Goal: Ask a question

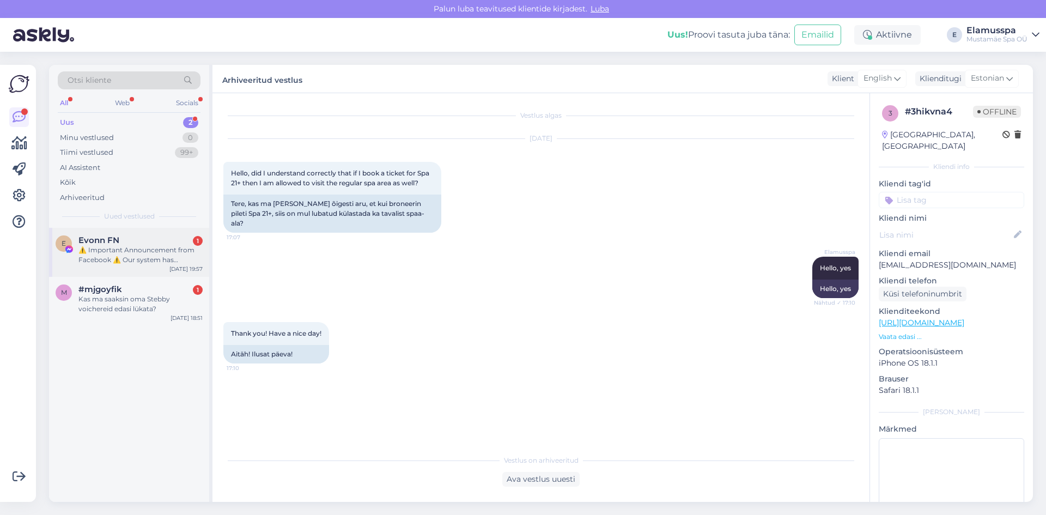
click at [168, 251] on div "⚠️ Important Announcement from Facebook ⚠️ Our system has detected that your pe…" at bounding box center [140, 255] width 124 height 20
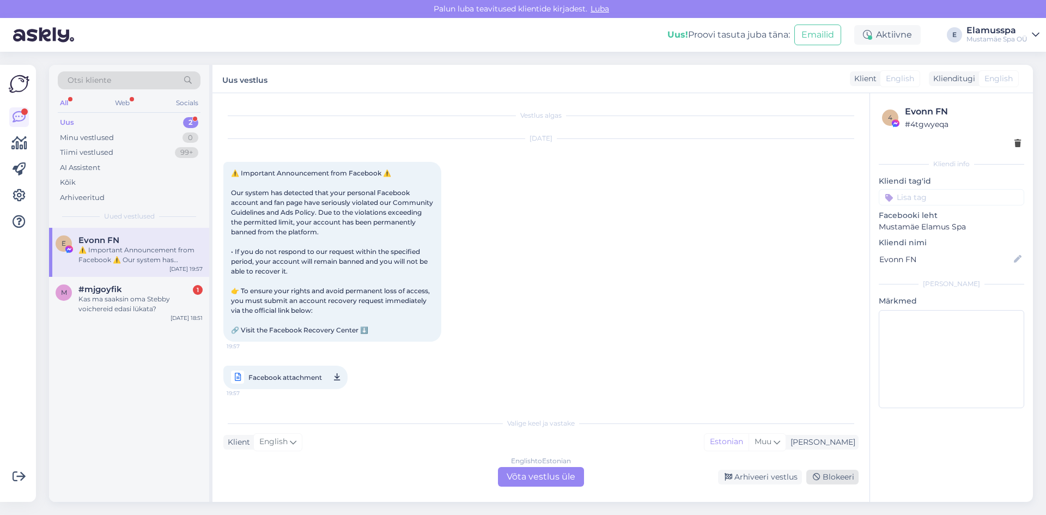
click at [841, 478] on div "Blokeeri" at bounding box center [832, 477] width 52 height 15
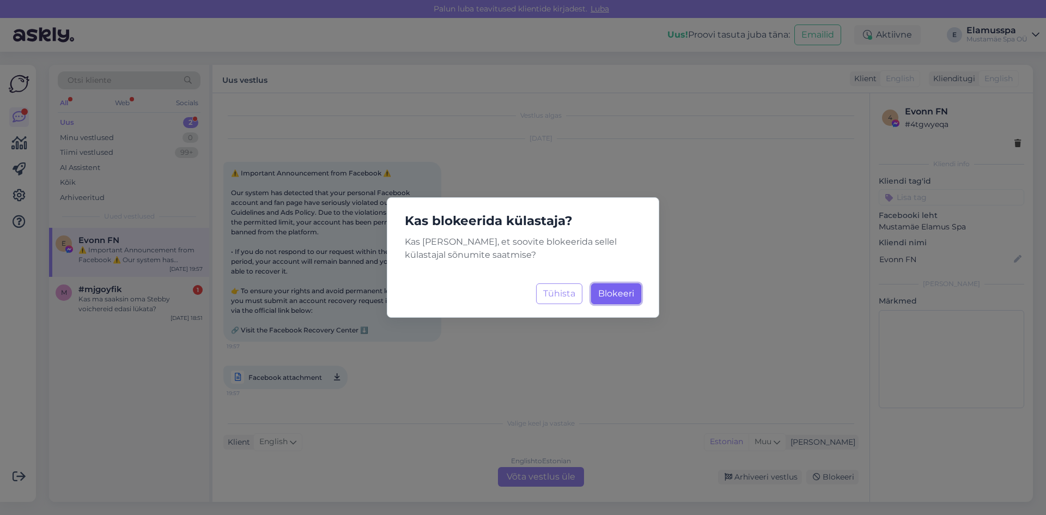
click at [624, 289] on span "Blokeeri" at bounding box center [616, 293] width 36 height 10
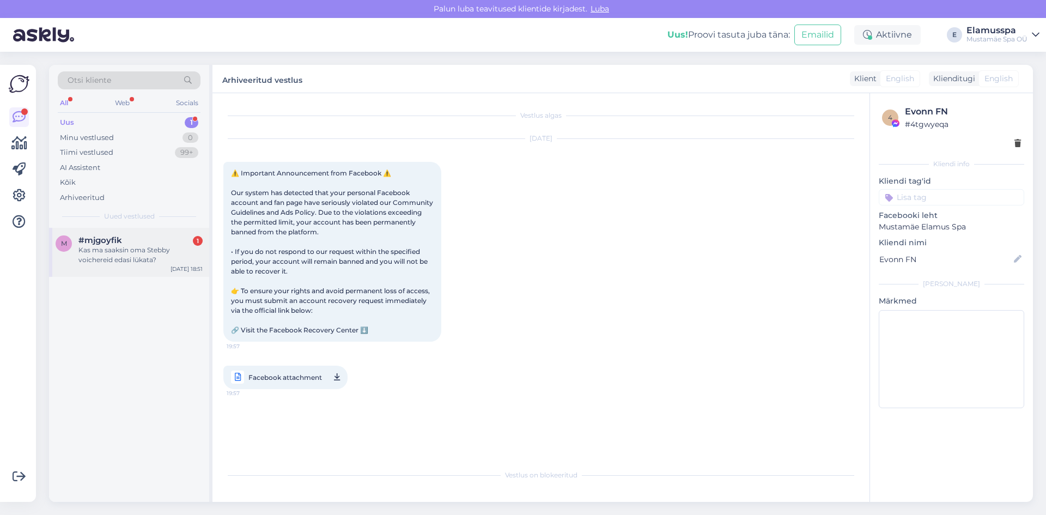
click at [173, 253] on div "Kas ma saaksin oma Stebby voichereid edasi lükata?" at bounding box center [140, 255] width 124 height 20
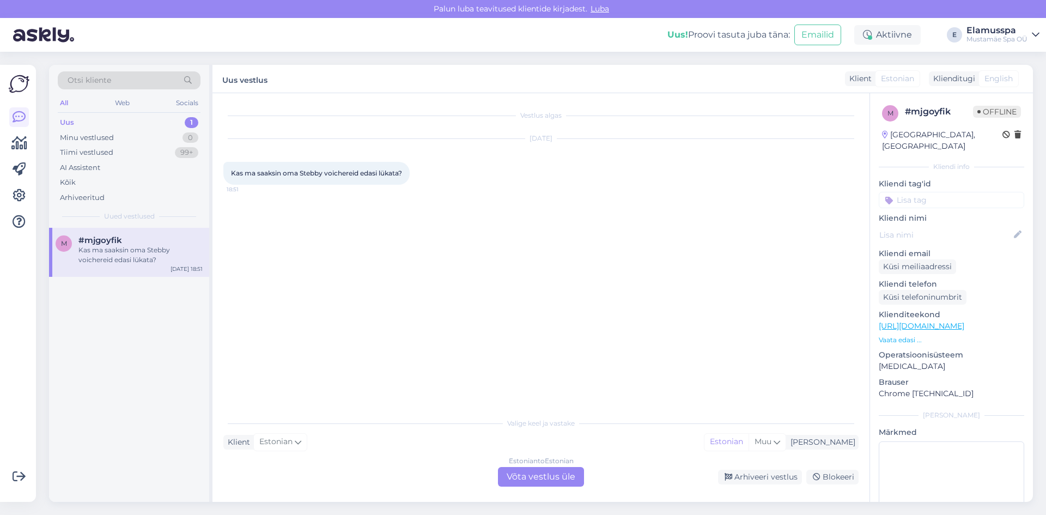
click at [535, 467] on div "Valige [PERSON_NAME] vastake Klient Estonian Mina Estonian Muu Estonian to Esto…" at bounding box center [540, 449] width 635 height 75
click at [510, 470] on div "Estonian to Estonian Võta vestlus üle" at bounding box center [541, 477] width 86 height 20
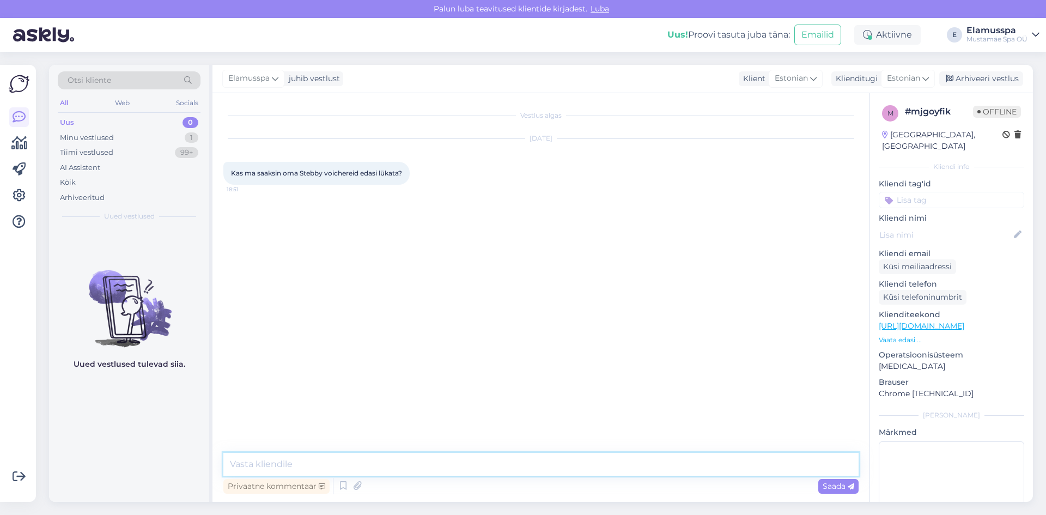
click at [458, 464] on textarea at bounding box center [540, 464] width 635 height 23
type textarea "Tere, saatke teie isikukood"
click at [1001, 74] on div "Arhiveeri vestlus" at bounding box center [981, 78] width 84 height 15
